Goal: Task Accomplishment & Management: Complete application form

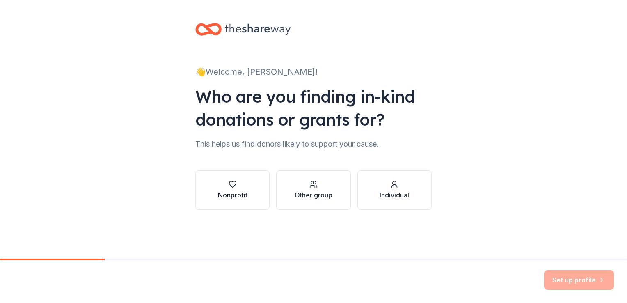
click at [233, 186] on icon "button" at bounding box center [233, 184] width 8 height 8
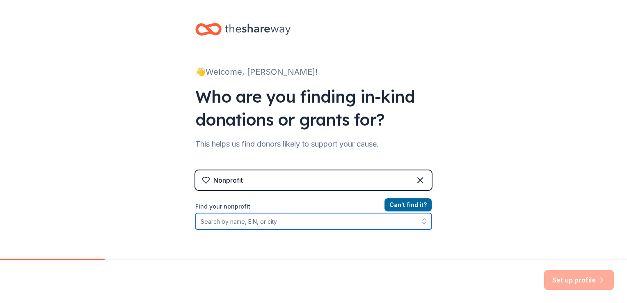
click at [213, 221] on input "Find your nonprofit" at bounding box center [313, 221] width 237 height 16
click at [213, 223] on input "Find your nonprofit" at bounding box center [313, 221] width 237 height 16
click at [228, 223] on input "Find your nonprofit" at bounding box center [313, 221] width 237 height 16
type input "a"
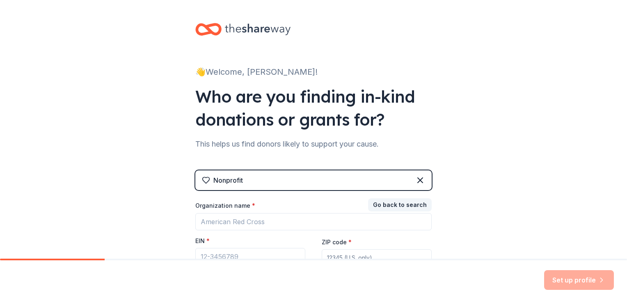
click at [62, 240] on div "👋 Welcome, Gwendolyn! Who are you finding in-kind donations or grants for? This…" at bounding box center [313, 169] width 627 height 338
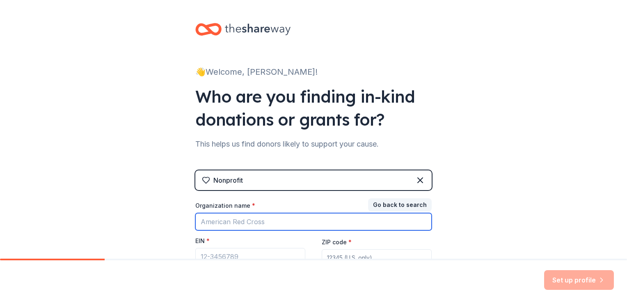
click at [286, 221] on input "Organization name *" at bounding box center [313, 221] width 237 height 17
type input "r"
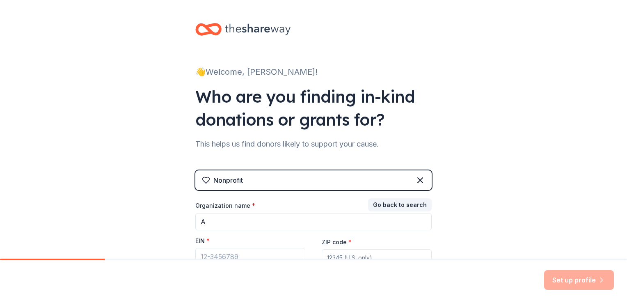
click at [222, 298] on div "Set up profile" at bounding box center [313, 281] width 627 height 43
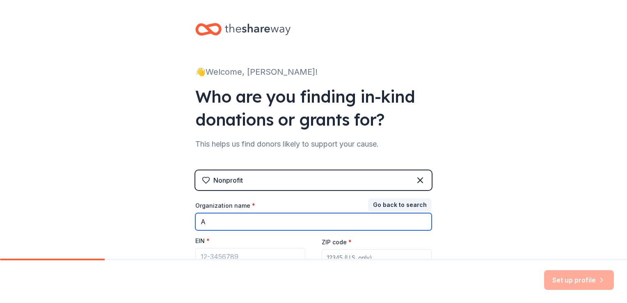
click at [209, 218] on input "A" at bounding box center [313, 221] width 237 height 17
click at [296, 224] on input "A" at bounding box center [313, 221] width 237 height 17
type input "Arlington Park First Baptist Church"
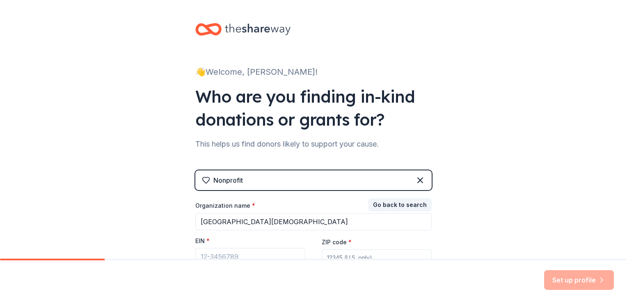
type input "75235"
click at [248, 253] on input "EIN *" at bounding box center [250, 256] width 110 height 17
click at [250, 254] on input "EIN *" at bounding box center [250, 256] width 110 height 17
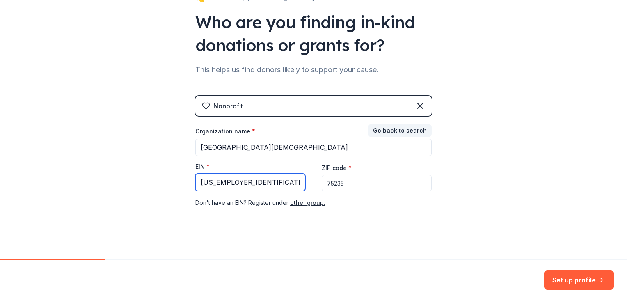
scroll to position [79, 0]
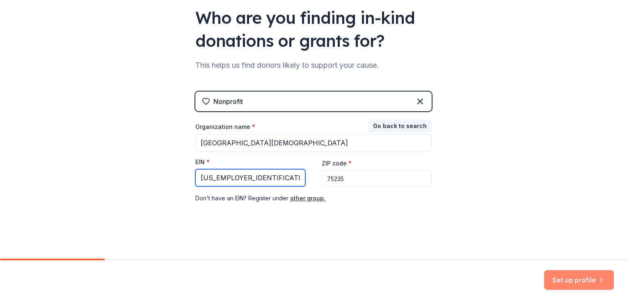
type input "75-2641676"
click at [569, 279] on button "Set up profile" at bounding box center [579, 280] width 70 height 20
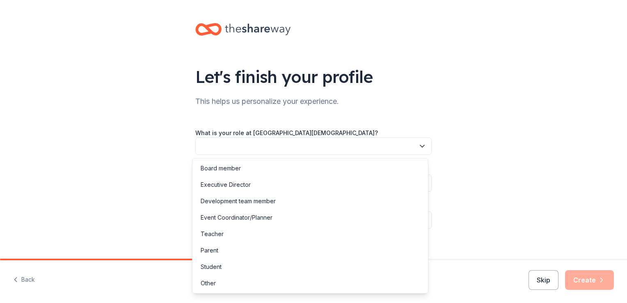
click at [209, 146] on button "button" at bounding box center [313, 146] width 237 height 17
click at [255, 151] on button "button" at bounding box center [313, 146] width 237 height 17
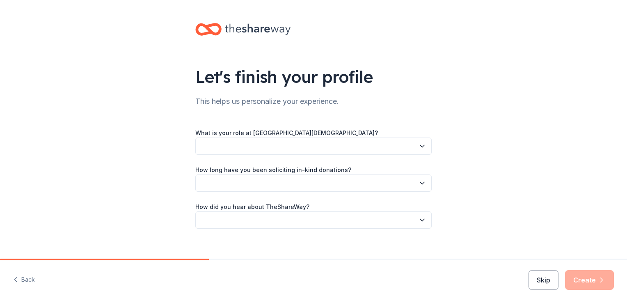
click at [241, 150] on button "button" at bounding box center [313, 146] width 237 height 17
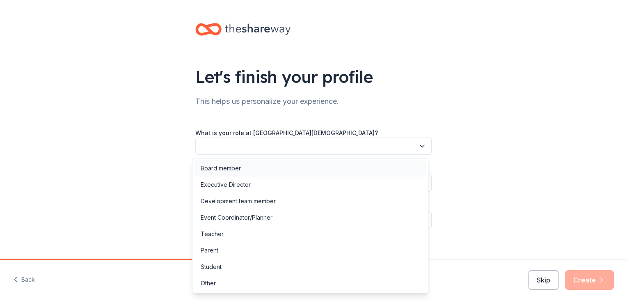
click at [251, 172] on div "Board member" at bounding box center [310, 168] width 232 height 16
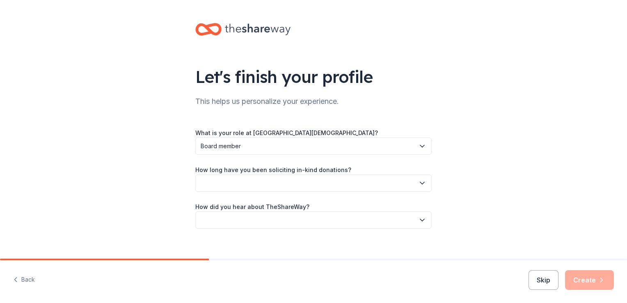
click at [265, 185] on button "button" at bounding box center [313, 183] width 237 height 17
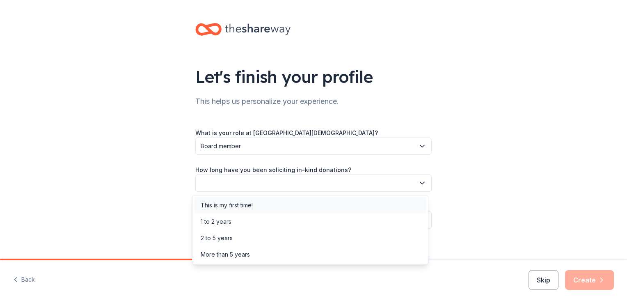
click at [212, 204] on div "This is my first time!" at bounding box center [227, 205] width 52 height 10
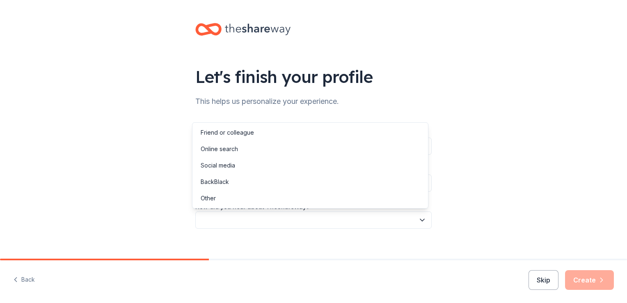
click at [240, 218] on button "button" at bounding box center [313, 219] width 237 height 17
click at [232, 147] on div "Online search" at bounding box center [219, 149] width 37 height 10
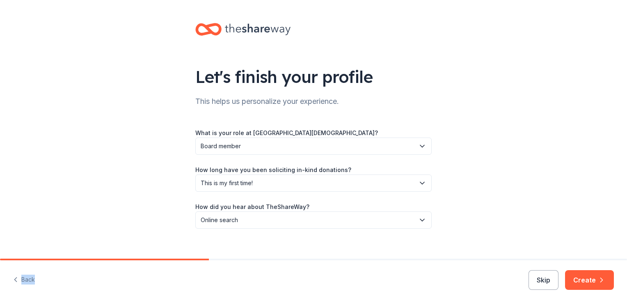
drag, startPoint x: 467, startPoint y: 262, endPoint x: 527, endPoint y: 251, distance: 61.4
click at [527, 251] on div "Let's finish your profile This helps us personalize your experience. What is yo…" at bounding box center [313, 151] width 627 height 303
drag, startPoint x: 527, startPoint y: 251, endPoint x: 583, endPoint y: 280, distance: 63.2
drag, startPoint x: 583, startPoint y: 280, endPoint x: 588, endPoint y: 284, distance: 6.4
click at [588, 284] on font "Create" at bounding box center [585, 280] width 23 height 10
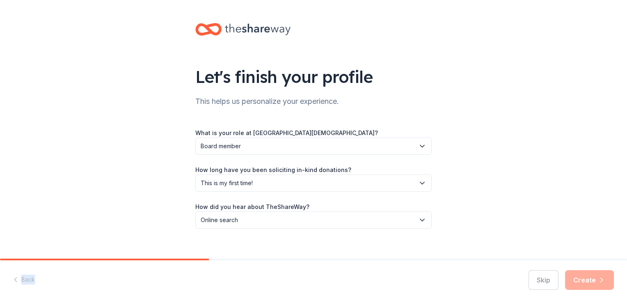
click at [588, 284] on div "Skip Create" at bounding box center [571, 280] width 85 height 20
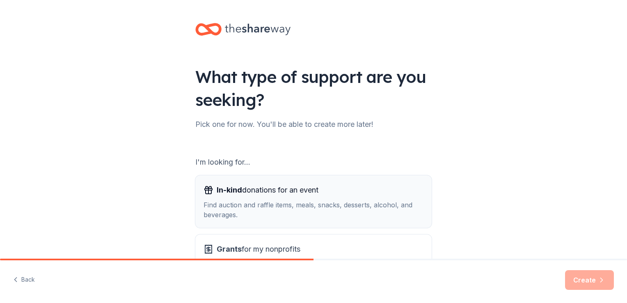
click at [250, 188] on span "In-kind donations for an event" at bounding box center [268, 190] width 102 height 13
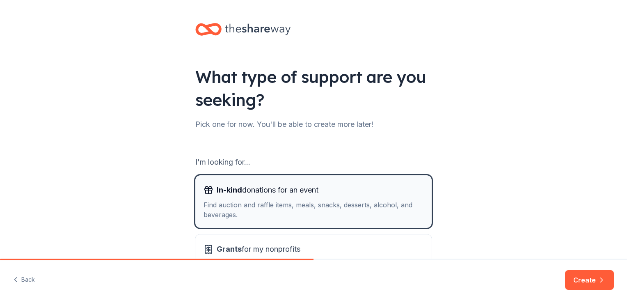
click at [229, 204] on div "Find auction and raffle items, meals, snacks, desserts, alcohol, and beverages." at bounding box center [314, 210] width 220 height 20
click at [237, 214] on div "Find auction and raffle items, meals, snacks, desserts, alcohol, and beverages." at bounding box center [314, 210] width 220 height 20
click at [242, 212] on div "Find auction and raffle items, meals, snacks, desserts, alcohol, and beverages." at bounding box center [314, 210] width 220 height 20
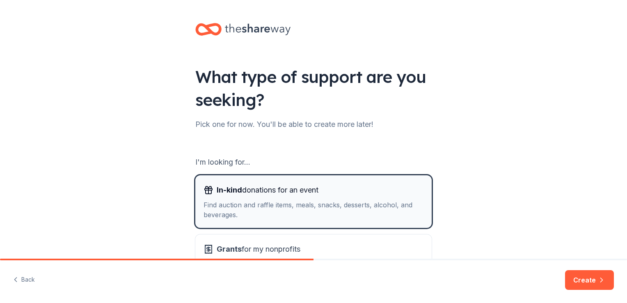
click at [206, 188] on rect "button" at bounding box center [208, 189] width 7 height 2
click at [249, 214] on div "Find auction and raffle items, meals, snacks, desserts, alcohol, and beverages." at bounding box center [314, 210] width 220 height 20
click at [249, 210] on div "Find auction and raffle items, meals, snacks, desserts, alcohol, and beverages." at bounding box center [314, 210] width 220 height 20
click at [238, 200] on div "Find auction and raffle items, meals, snacks, desserts, alcohol, and beverages." at bounding box center [314, 210] width 220 height 20
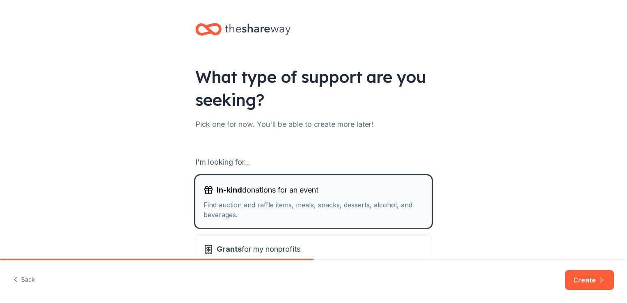
click at [238, 200] on div "Find auction and raffle items, meals, snacks, desserts, alcohol, and beverages." at bounding box center [314, 210] width 220 height 20
click at [248, 214] on div "Find auction and raffle items, meals, snacks, desserts, alcohol, and beverages." at bounding box center [314, 210] width 220 height 20
click at [236, 190] on span "In-kind" at bounding box center [229, 190] width 25 height 9
click at [596, 279] on button "Create" at bounding box center [589, 280] width 49 height 20
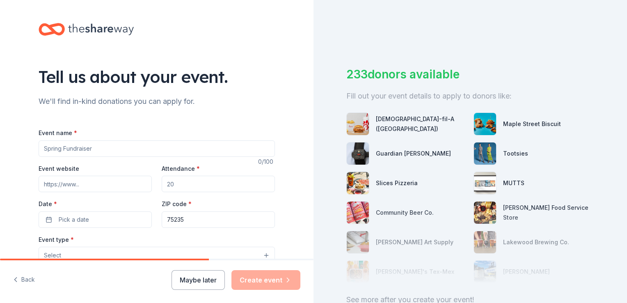
click at [176, 185] on input "Attendance *" at bounding box center [218, 184] width 113 height 16
type input "25"
click at [102, 147] on input "Event name *" at bounding box center [157, 148] width 237 height 16
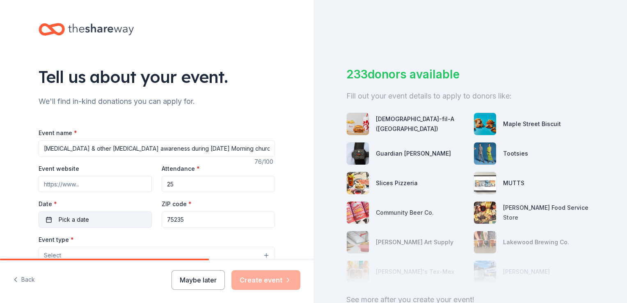
type input "[MEDICAL_DATA] & other [MEDICAL_DATA] awareness during [DATE] Morning church se…"
click at [93, 215] on button "Pick a date" at bounding box center [95, 219] width 113 height 16
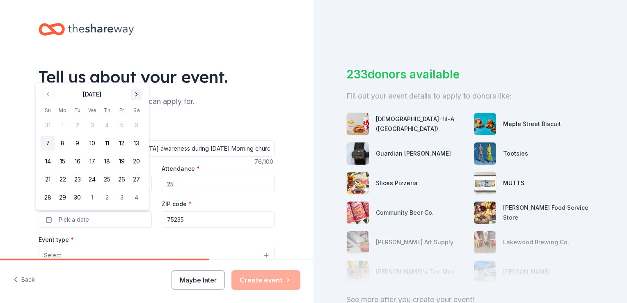
click at [138, 94] on button "Go to next month" at bounding box center [136, 94] width 11 height 11
click at [47, 195] on button "26" at bounding box center [48, 197] width 15 height 15
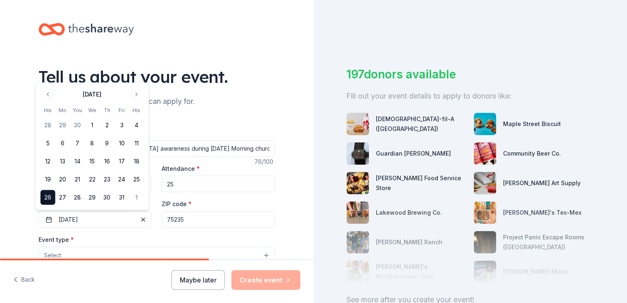
click at [96, 238] on div "Event type * Select" at bounding box center [157, 249] width 237 height 30
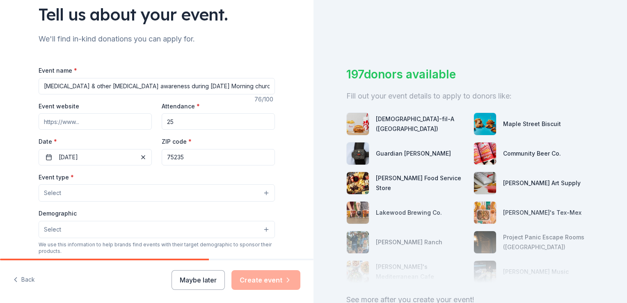
scroll to position [66, 0]
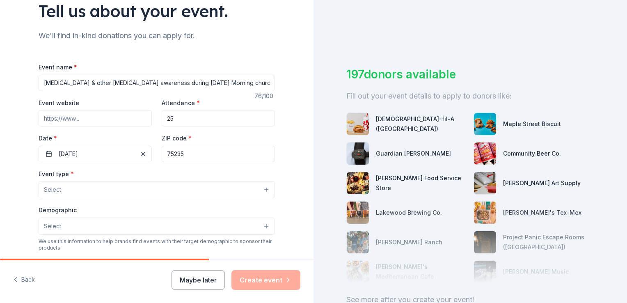
click at [90, 190] on button "Select" at bounding box center [157, 189] width 237 height 17
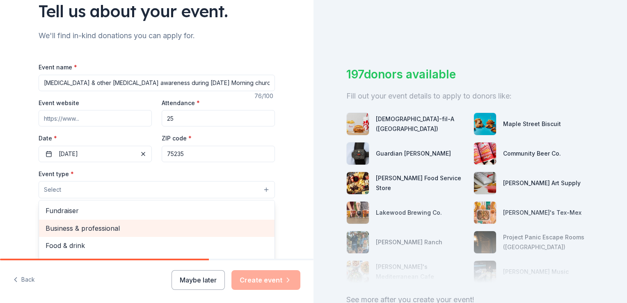
click at [93, 229] on span "Business & professional" at bounding box center [157, 228] width 223 height 11
click at [138, 230] on span "Food & drink" at bounding box center [157, 229] width 223 height 11
click at [140, 223] on div "Health & wellness" at bounding box center [157, 228] width 236 height 17
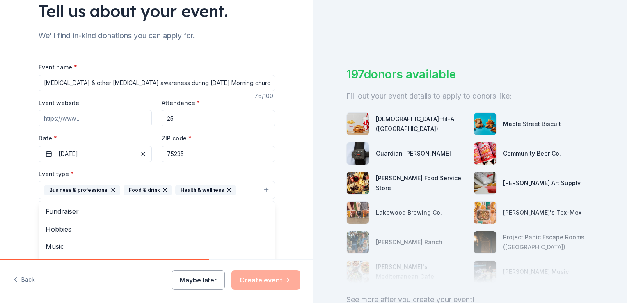
click at [184, 192] on font "Health & wellness" at bounding box center [203, 190] width 44 height 7
click at [183, 188] on font "Health & wellness" at bounding box center [203, 190] width 44 height 7
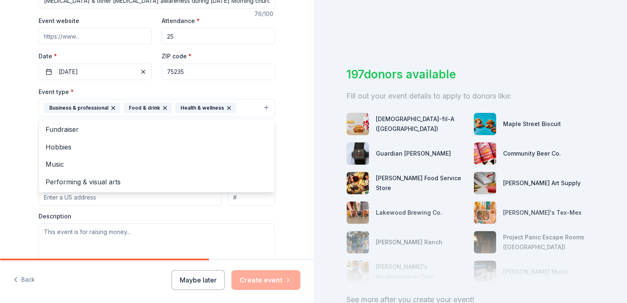
scroll to position [164, 0]
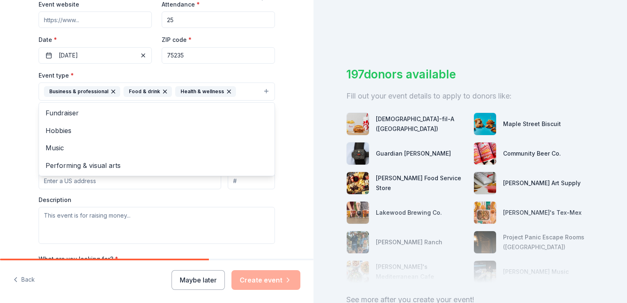
click at [108, 181] on div "Event type * Business & professional Food & drink Health & wellness Fundraiser …" at bounding box center [157, 157] width 237 height 174
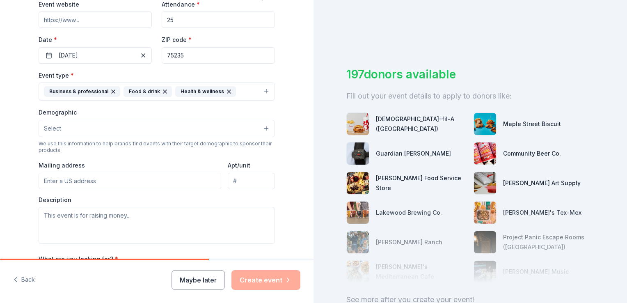
click at [108, 179] on input "Mailing address" at bounding box center [130, 181] width 183 height 16
type input "5726 Van Winkle Blvd."
type input "5718 Yellowstone Rd."
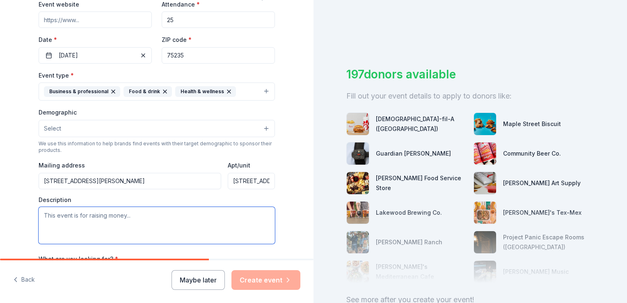
click at [133, 216] on textarea at bounding box center [157, 225] width 237 height 37
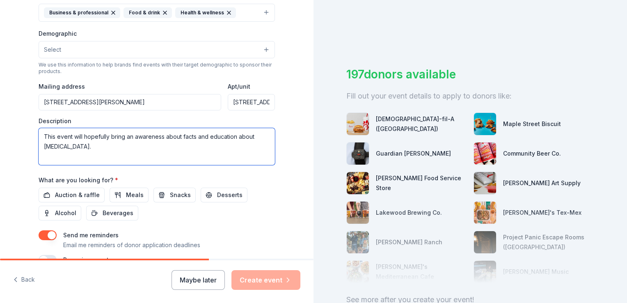
scroll to position [288, 0]
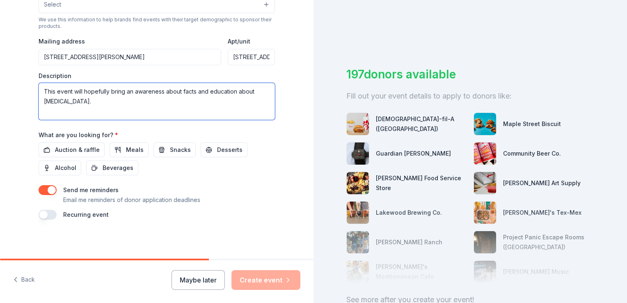
type textarea "This event will hopefully bring an awareness about facts and education about ca…"
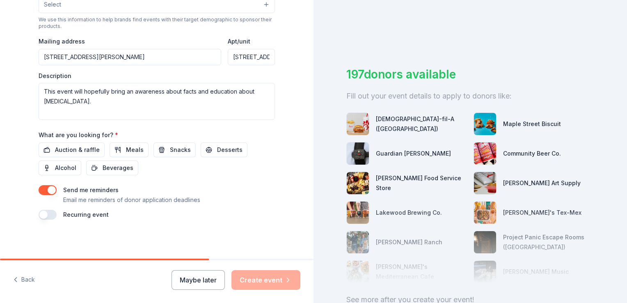
click at [136, 134] on div "What are you looking for? * Auction & raffle Meals Snacks Desserts Alcohol Beve…" at bounding box center [157, 153] width 237 height 46
click at [144, 170] on div "Auction & raffle Meals Snacks Desserts Alcohol Beverages" at bounding box center [157, 158] width 237 height 33
click at [138, 132] on div "What are you looking for? * Auction & raffle Meals Snacks Desserts Alcohol Beve…" at bounding box center [157, 153] width 237 height 46
click at [177, 150] on span "Snacks" at bounding box center [180, 150] width 21 height 10
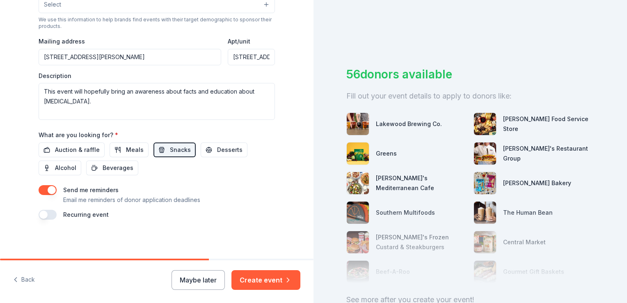
click at [169, 179] on div "Event name * Breast Cancer & other cancer awareness during Sunday Morning churc…" at bounding box center [157, 29] width 237 height 380
drag, startPoint x: 169, startPoint y: 179, endPoint x: 213, endPoint y: 185, distance: 44.3
click at [213, 185] on div "Event name * Breast Cancer & other cancer awareness during Sunday Morning churc…" at bounding box center [157, 29] width 237 height 380
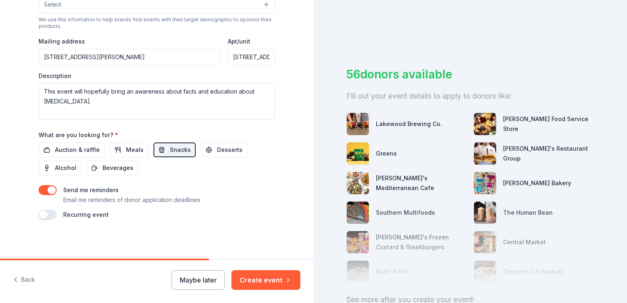
click at [211, 180] on div "Event name * Breast Cancer & other cancer awareness during Sunday Morning churc…" at bounding box center [157, 29] width 237 height 380
click at [150, 169] on div "Auction & raffle Meals Snacks Desserts Alcohol Beverages" at bounding box center [157, 158] width 237 height 33
click at [154, 155] on button "Snacks" at bounding box center [175, 149] width 42 height 15
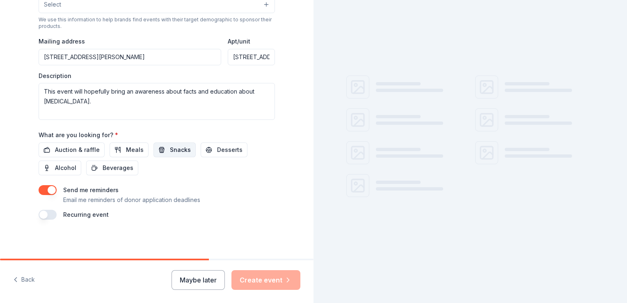
click at [154, 155] on button "Snacks" at bounding box center [175, 149] width 42 height 15
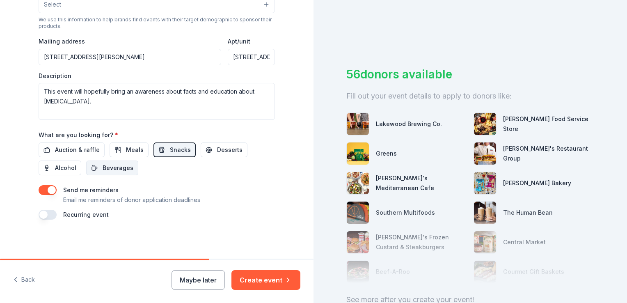
click at [115, 165] on span "Beverages" at bounding box center [118, 168] width 31 height 10
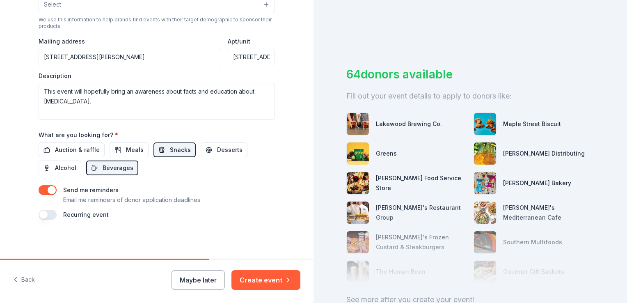
click at [170, 150] on span "Snacks" at bounding box center [180, 150] width 21 height 10
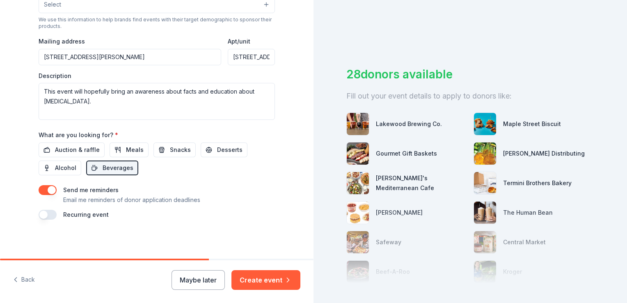
drag, startPoint x: 118, startPoint y: 168, endPoint x: 177, endPoint y: 203, distance: 69.0
click at [177, 203] on div "Event name * Breast Cancer & other cancer awareness during Sunday Morning churc…" at bounding box center [157, 29] width 237 height 380
click at [265, 273] on button "Create event" at bounding box center [266, 280] width 69 height 20
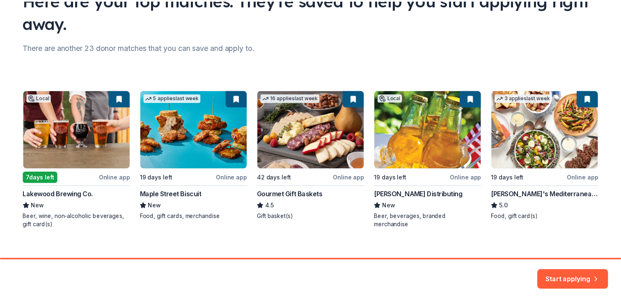
scroll to position [86, 0]
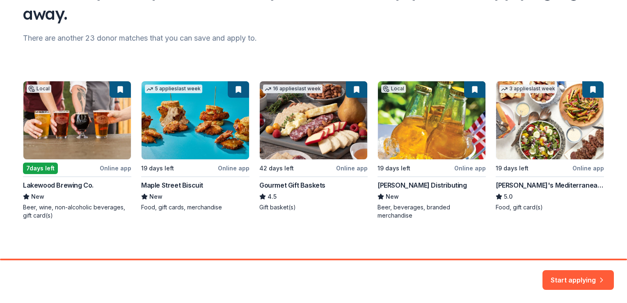
click at [180, 164] on div "Local 7 days left Online app Lakewood Brewing Co. New Beer, wine, non-alcoholic…" at bounding box center [313, 150] width 581 height 139
click at [181, 152] on div "Local 7 days left Online app Lakewood Brewing Co. New Beer, wine, non-alcoholic…" at bounding box center [313, 150] width 581 height 139
click at [165, 209] on div "Local 7 days left Online app Lakewood Brewing Co. New Beer, wine, non-alcoholic…" at bounding box center [313, 150] width 581 height 139
click at [237, 87] on div "Local 7 days left Online app Lakewood Brewing Co. New Beer, wine, non-alcoholic…" at bounding box center [313, 150] width 581 height 139
click at [191, 85] on div "Local 7 days left Online app Lakewood Brewing Co. New Beer, wine, non-alcoholic…" at bounding box center [313, 150] width 581 height 139
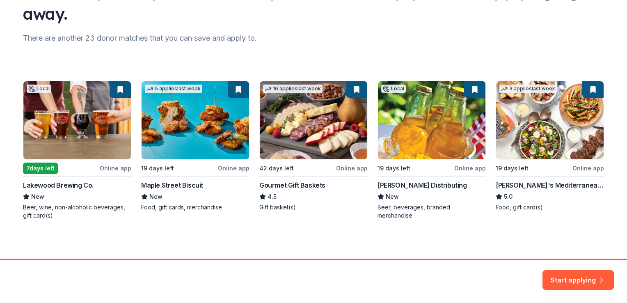
click at [223, 166] on div "Local 7 days left Online app Lakewood Brewing Co. New Beer, wine, non-alcoholic…" at bounding box center [313, 150] width 581 height 139
click at [564, 272] on button "Start applying" at bounding box center [578, 275] width 71 height 20
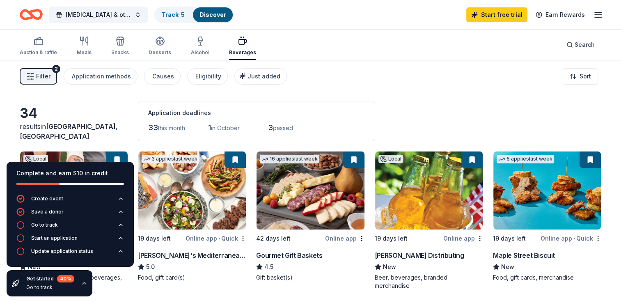
click at [571, 274] on div "Food, gift cards, merchandise" at bounding box center [547, 277] width 108 height 8
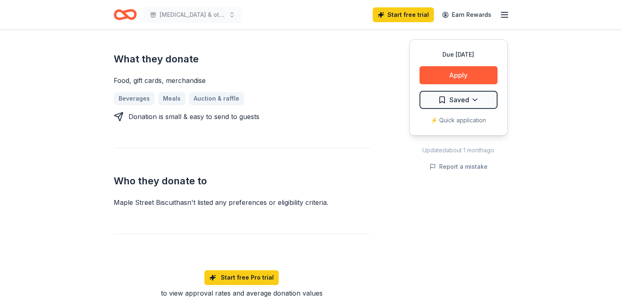
scroll to position [345, 0]
click at [556, 158] on div "Due in 19 days Share Maple Street Biscuit New 5 applies last week Share Donatin…" at bounding box center [310, 180] width 621 height 990
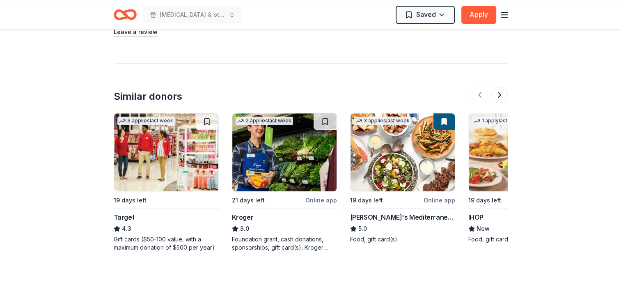
scroll to position [718, 0]
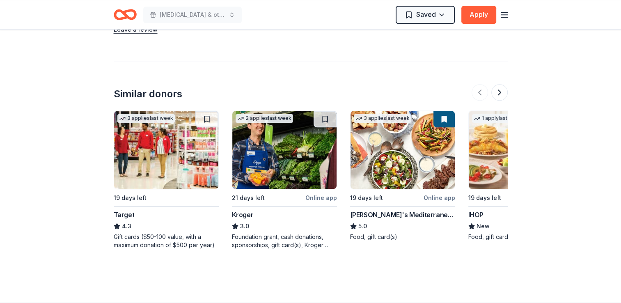
click at [134, 170] on img at bounding box center [166, 150] width 104 height 78
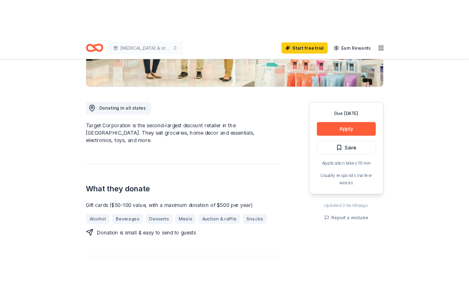
scroll to position [188, 0]
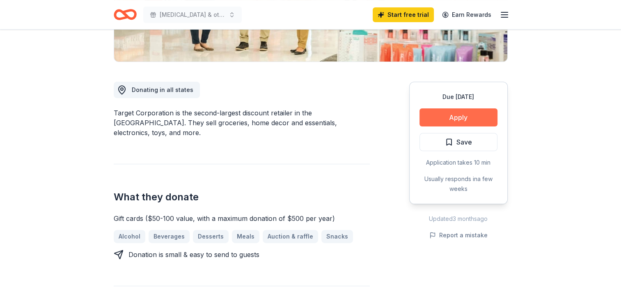
click at [459, 117] on button "Apply" at bounding box center [459, 117] width 78 height 18
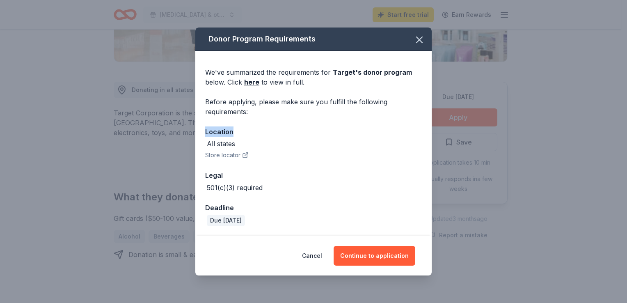
drag, startPoint x: 313, startPoint y: 133, endPoint x: 261, endPoint y: 109, distance: 57.3
click at [261, 109] on div "We've summarized the requirements for Target 's donor program below. Click here…" at bounding box center [313, 143] width 237 height 185
drag, startPoint x: 261, startPoint y: 109, endPoint x: 245, endPoint y: 131, distance: 27.0
click at [245, 131] on div "Location" at bounding box center [313, 131] width 217 height 11
click at [243, 155] on icon "button" at bounding box center [245, 156] width 4 height 4
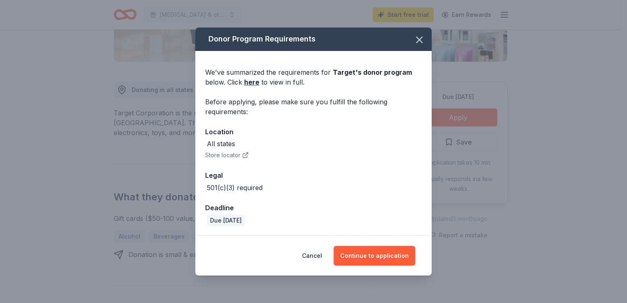
click at [260, 158] on div "All states Store locator" at bounding box center [313, 149] width 217 height 21
click at [246, 156] on icon "button" at bounding box center [245, 155] width 7 height 7
click at [389, 254] on button "Continue to application" at bounding box center [375, 256] width 82 height 20
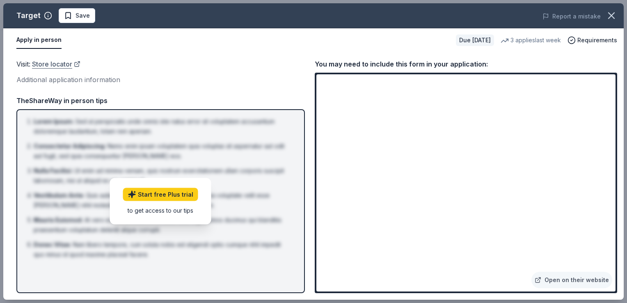
click at [55, 67] on link "Store locator" at bounding box center [56, 64] width 48 height 11
click at [571, 280] on link "Open on their website" at bounding box center [572, 280] width 81 height 16
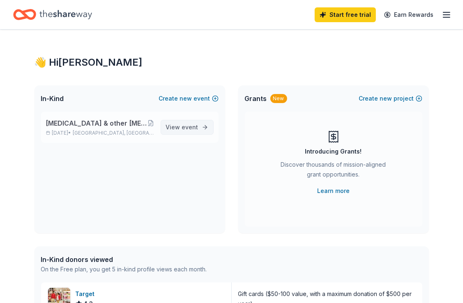
click at [202, 126] on link "View event" at bounding box center [187, 127] width 53 height 15
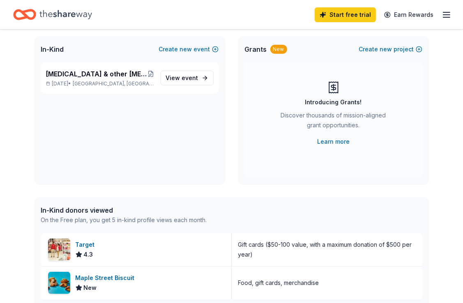
scroll to position [51, 0]
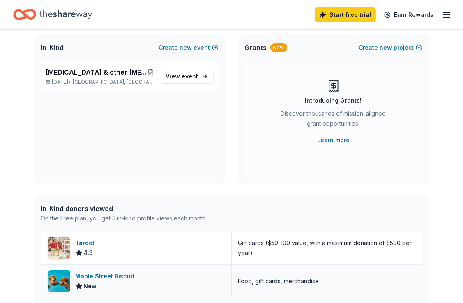
click at [60, 283] on img at bounding box center [59, 281] width 22 height 22
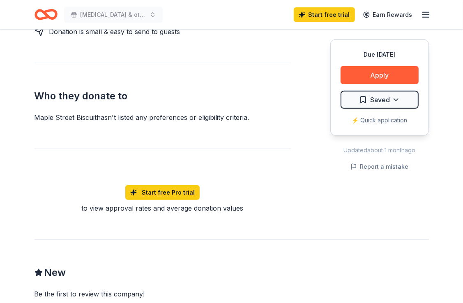
scroll to position [426, 0]
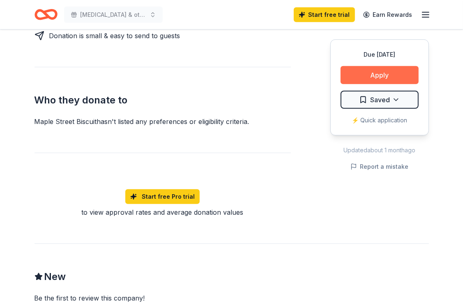
click at [377, 78] on button "Apply" at bounding box center [379, 75] width 78 height 18
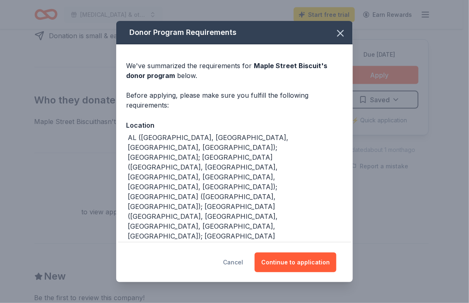
click at [241, 261] on button "Cancel" at bounding box center [233, 263] width 20 height 20
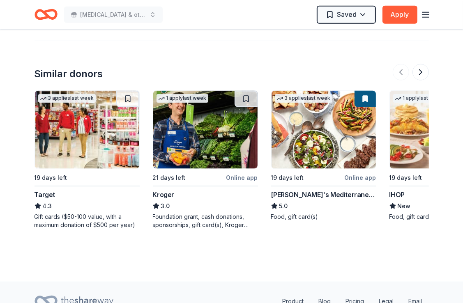
scroll to position [777, 0]
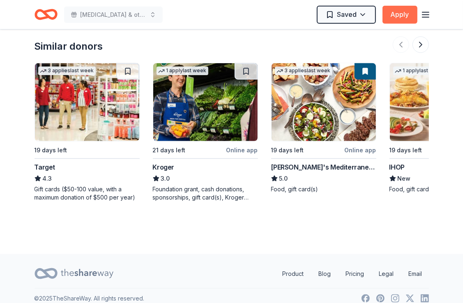
click at [398, 12] on button "Apply" at bounding box center [399, 15] width 35 height 18
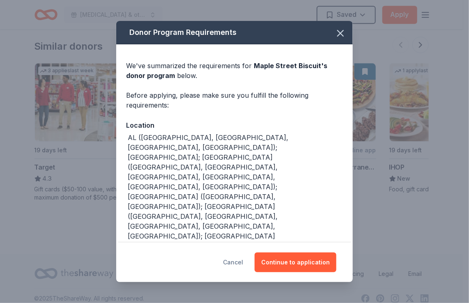
click at [232, 260] on button "Cancel" at bounding box center [233, 263] width 20 height 20
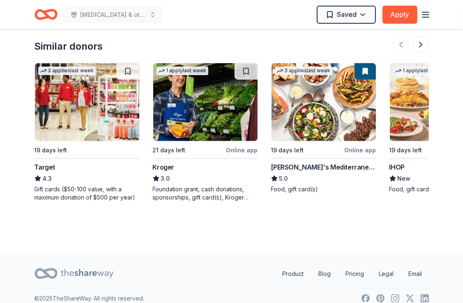
click at [93, 85] on img at bounding box center [87, 102] width 104 height 78
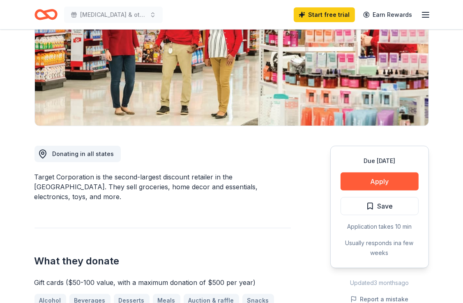
scroll to position [124, 0]
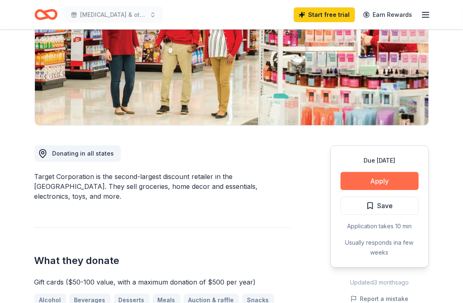
click at [374, 178] on button "Apply" at bounding box center [379, 181] width 78 height 18
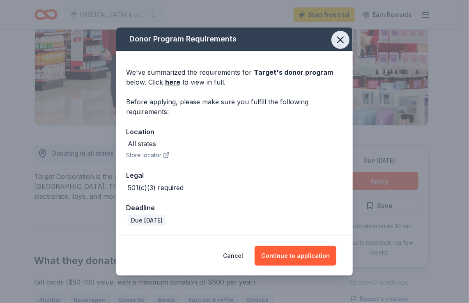
click at [341, 40] on icon "button" at bounding box center [341, 40] width 6 height 6
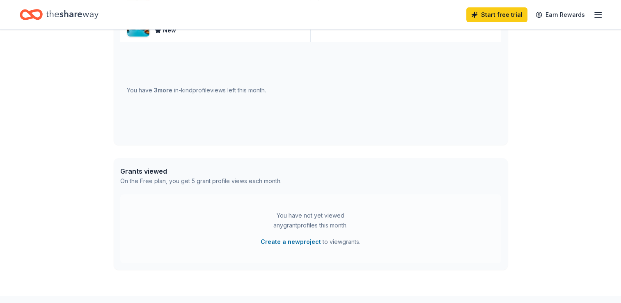
scroll to position [358, 0]
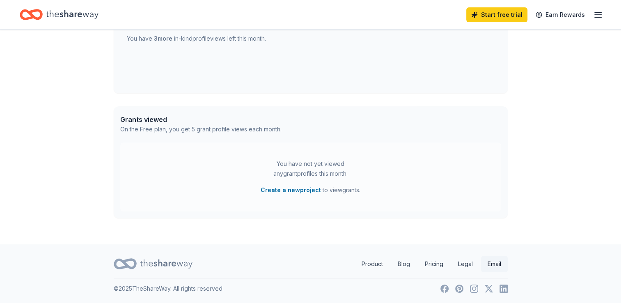
click at [493, 259] on link "Email" at bounding box center [494, 264] width 27 height 16
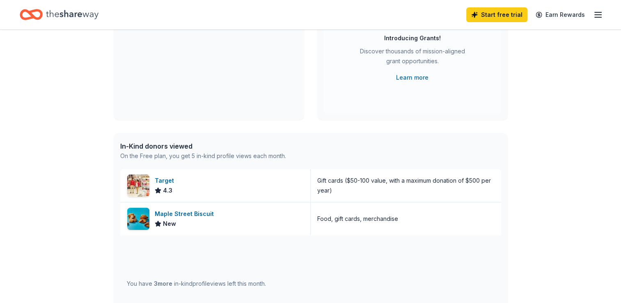
scroll to position [113, 0]
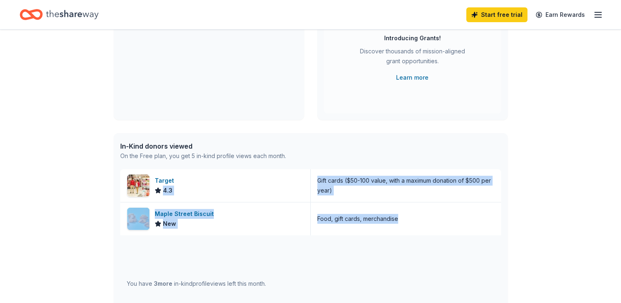
drag, startPoint x: 172, startPoint y: 185, endPoint x: 101, endPoint y: 236, distance: 87.1
click at [101, 236] on div "👋 Hi [PERSON_NAME] In-Kind Create new event [MEDICAL_DATA] & other [MEDICAL_DAT…" at bounding box center [311, 202] width 420 height 573
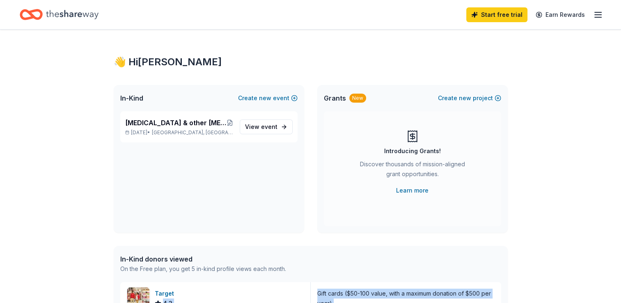
scroll to position [0, 0]
